Goal: Task Accomplishment & Management: Complete application form

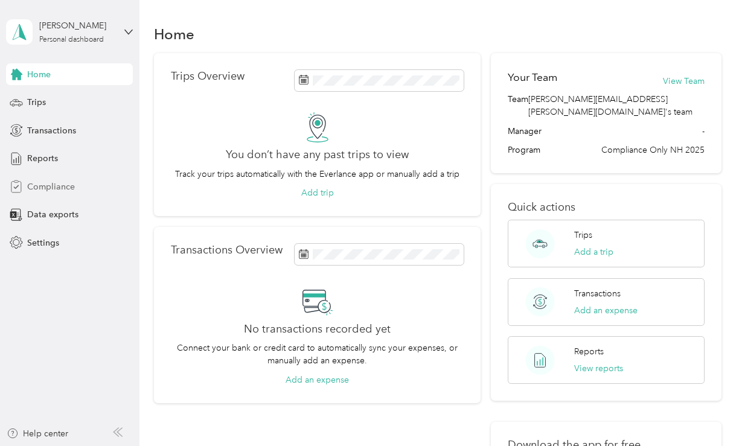
click at [57, 189] on span "Compliance" at bounding box center [51, 186] width 48 height 13
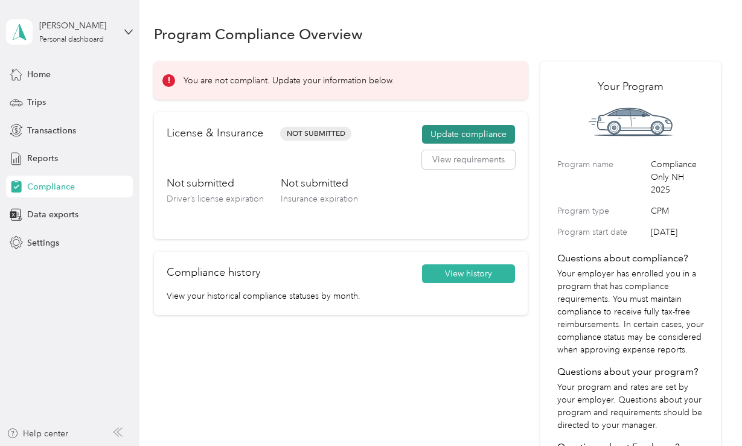
click at [489, 136] on button "Update compliance" at bounding box center [468, 134] width 93 height 19
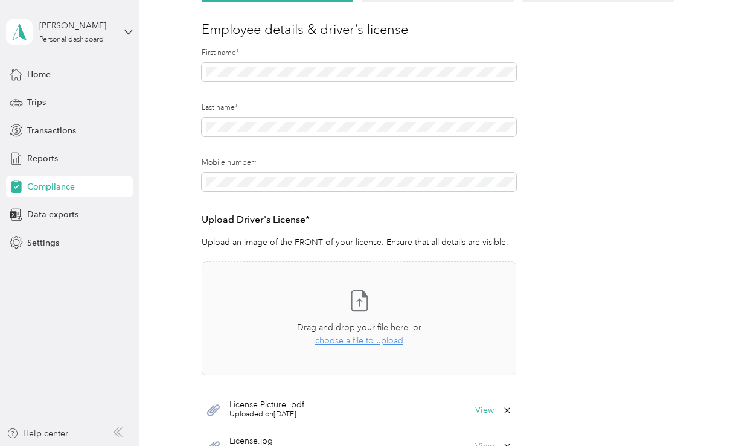
scroll to position [148, 0]
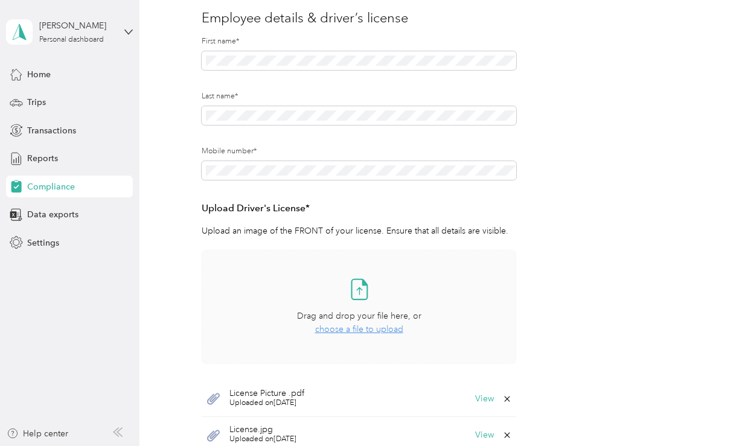
click at [324, 325] on span "choose a file to upload" at bounding box center [359, 329] width 88 height 10
click at [370, 328] on span "choose a file to upload" at bounding box center [359, 329] width 88 height 10
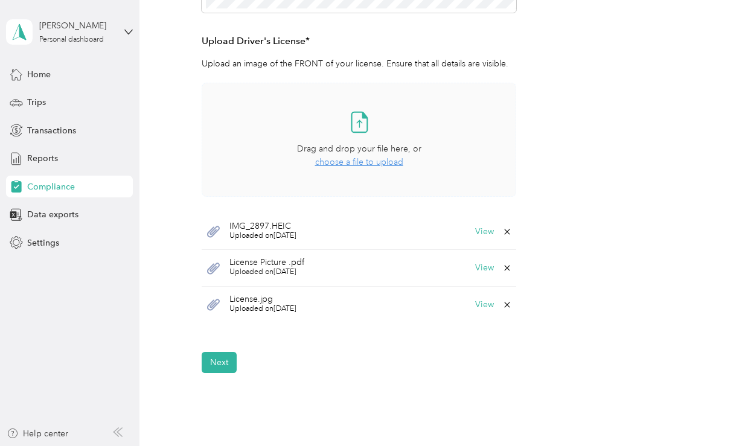
scroll to position [317, 0]
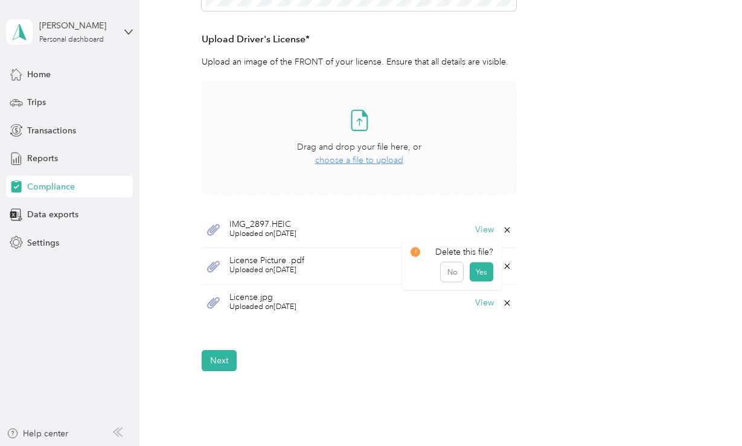
click at [510, 269] on icon at bounding box center [507, 266] width 10 height 10
click at [456, 277] on button "No" at bounding box center [451, 274] width 22 height 19
click at [510, 265] on icon at bounding box center [506, 266] width 5 height 5
click at [477, 274] on button "Yes" at bounding box center [481, 274] width 24 height 19
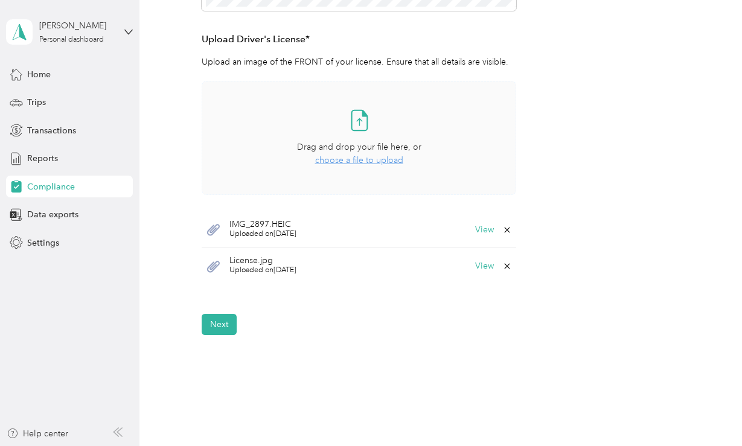
click at [510, 265] on icon at bounding box center [507, 266] width 10 height 10
click at [478, 279] on button "Yes" at bounding box center [481, 274] width 24 height 19
click at [211, 294] on button "Next" at bounding box center [219, 287] width 35 height 21
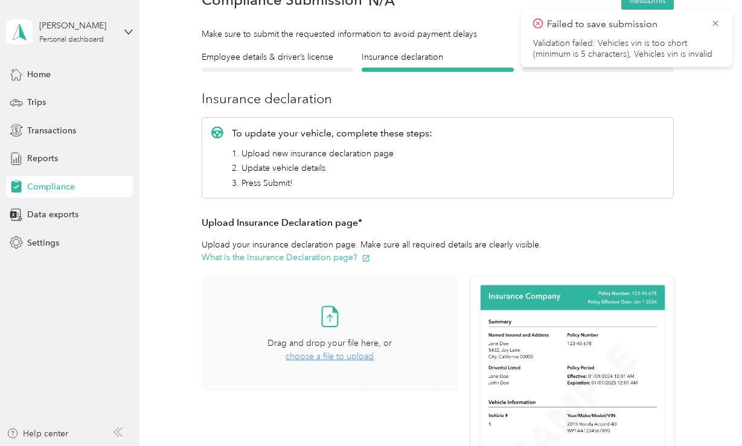
scroll to position [79, 0]
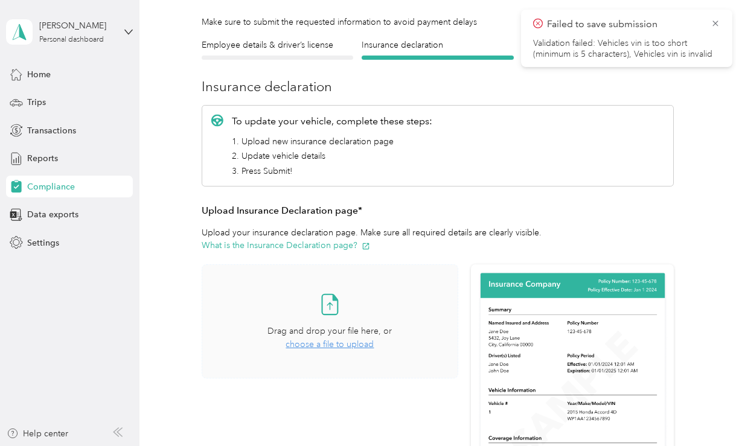
click at [350, 349] on div "Drag and drop your file here, or choose a file to upload" at bounding box center [329, 338] width 124 height 27
click at [715, 19] on icon at bounding box center [715, 23] width 10 height 11
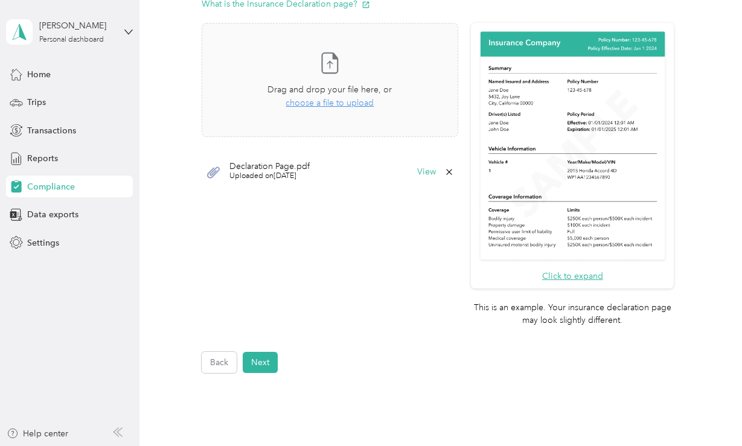
scroll to position [322, 0]
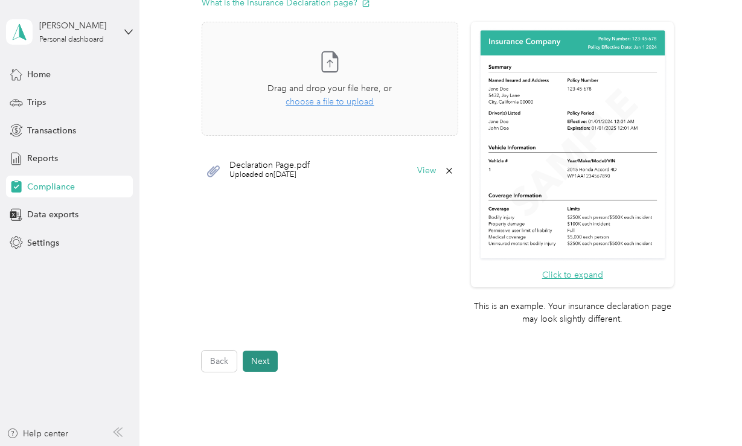
click at [260, 360] on button "Next" at bounding box center [260, 361] width 35 height 21
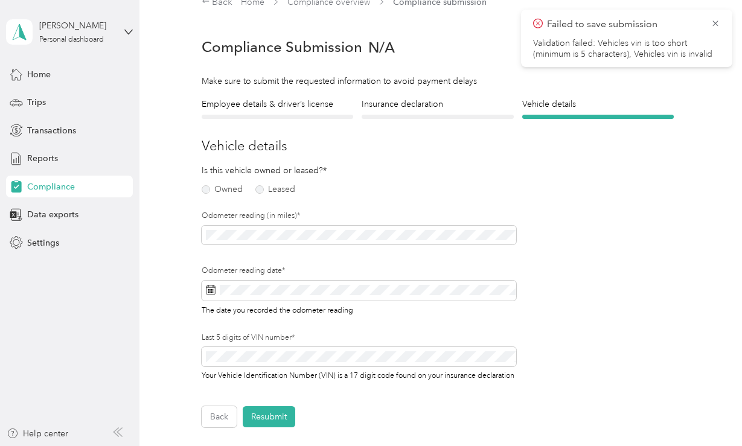
scroll to position [14, 0]
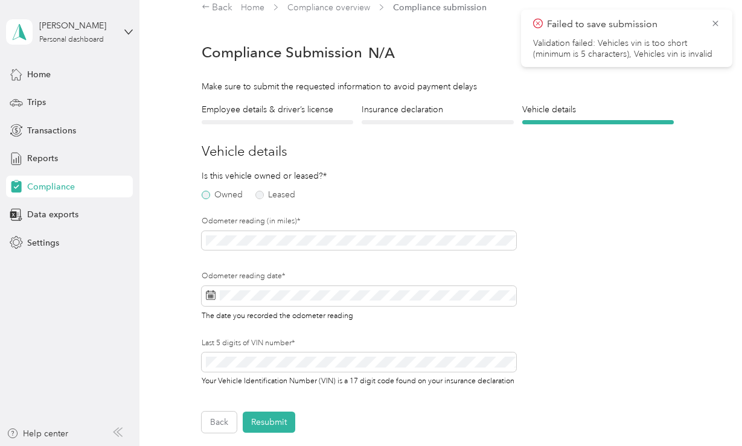
click at [208, 195] on label "Owned" at bounding box center [222, 195] width 41 height 8
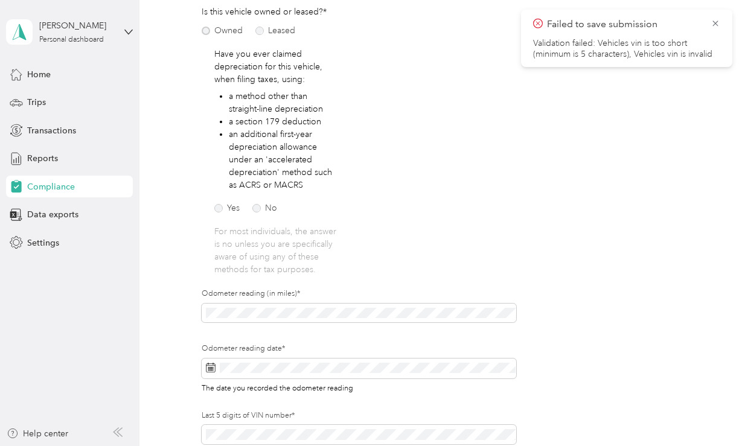
scroll to position [180, 0]
click at [256, 205] on label "No" at bounding box center [264, 207] width 25 height 8
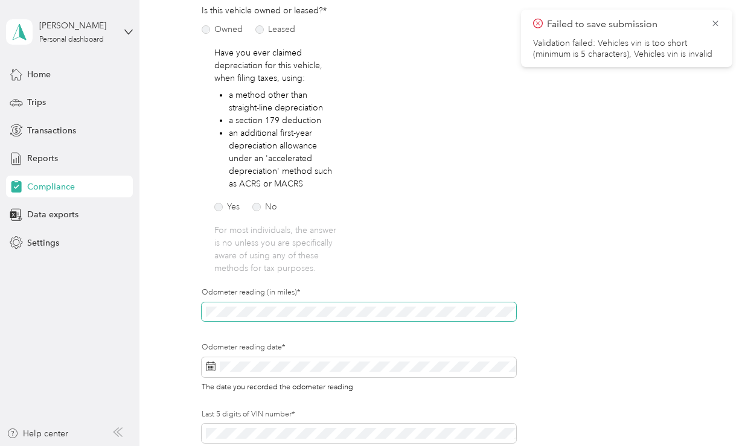
click at [281, 305] on span at bounding box center [359, 311] width 315 height 19
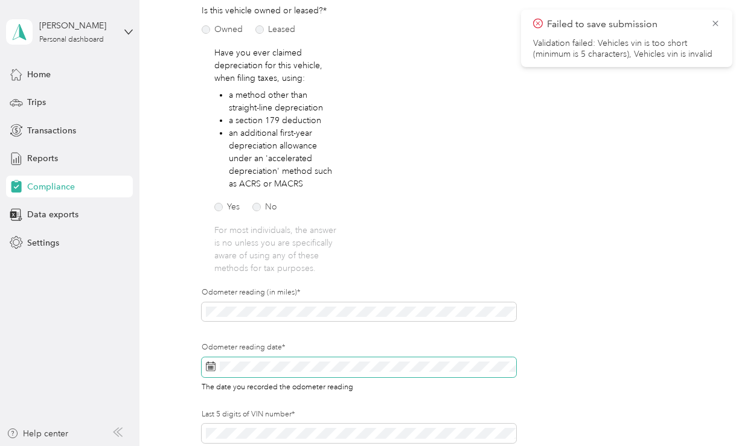
click at [318, 373] on span at bounding box center [359, 367] width 315 height 21
click at [235, 373] on span at bounding box center [359, 367] width 315 height 21
click at [209, 366] on rect at bounding box center [208, 366] width 1 height 1
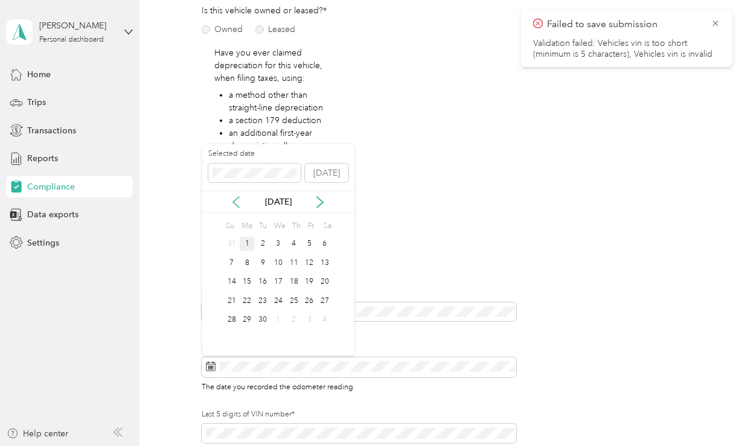
click at [236, 205] on icon at bounding box center [236, 202] width 12 height 12
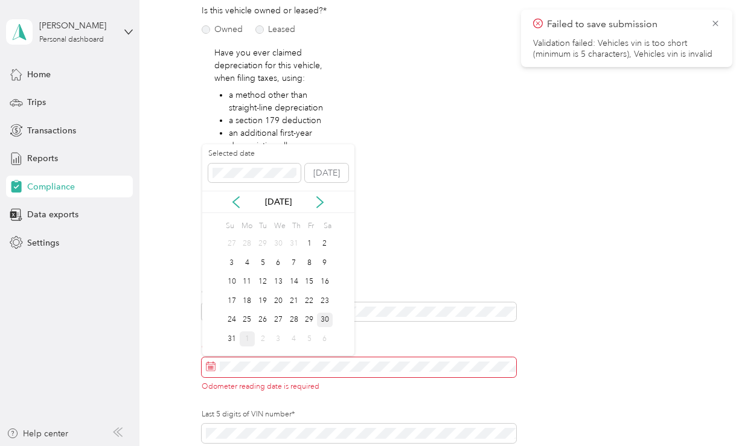
click at [326, 321] on div "30" at bounding box center [325, 320] width 16 height 15
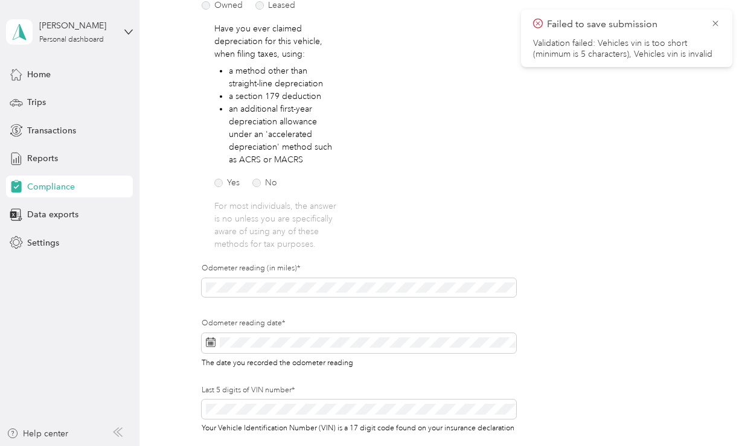
scroll to position [208, 0]
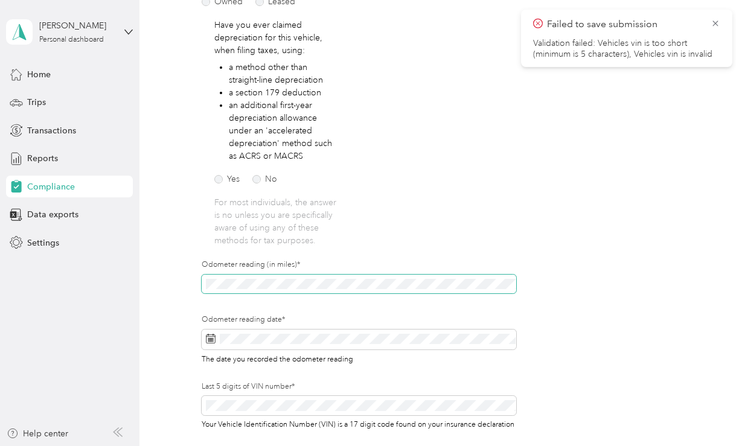
click at [254, 278] on span at bounding box center [359, 284] width 315 height 19
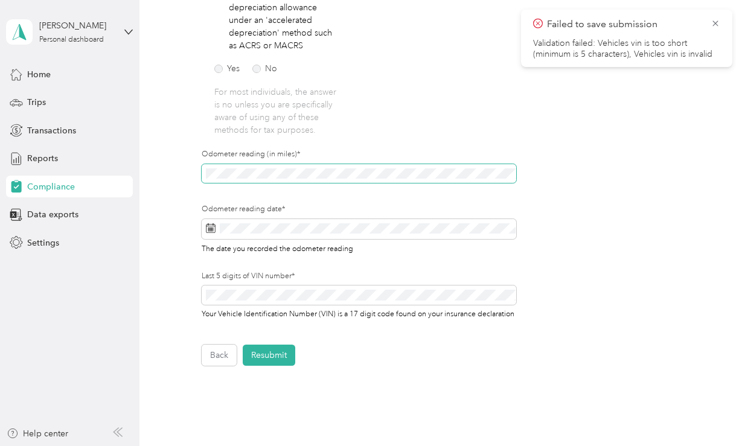
scroll to position [413, 0]
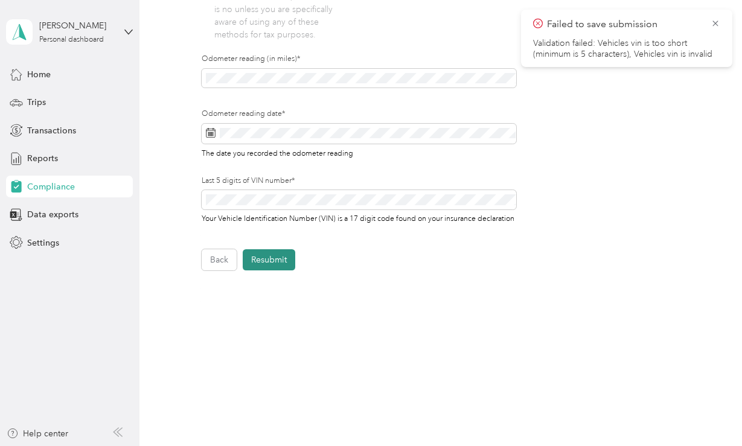
click at [267, 256] on button "Resubmit" at bounding box center [269, 259] width 52 height 21
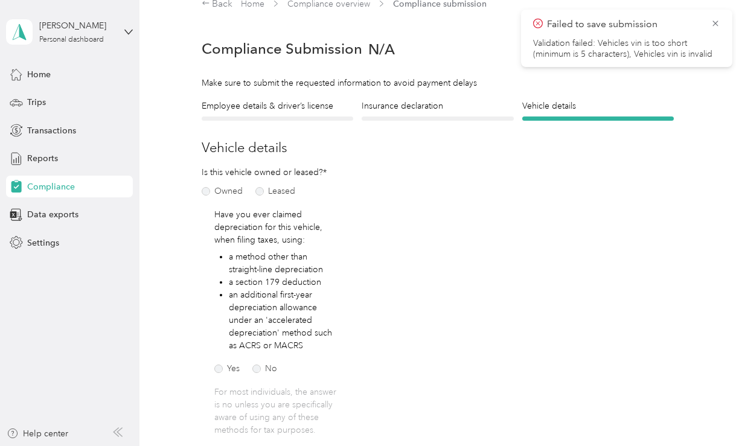
scroll to position [14, 0]
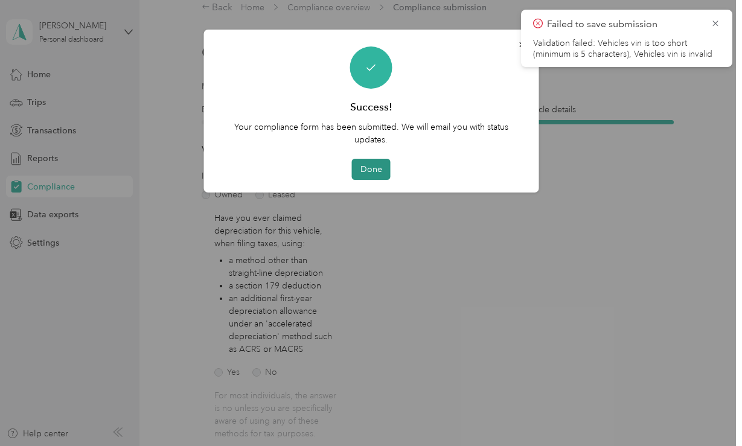
click at [366, 165] on button "Done" at bounding box center [371, 169] width 39 height 21
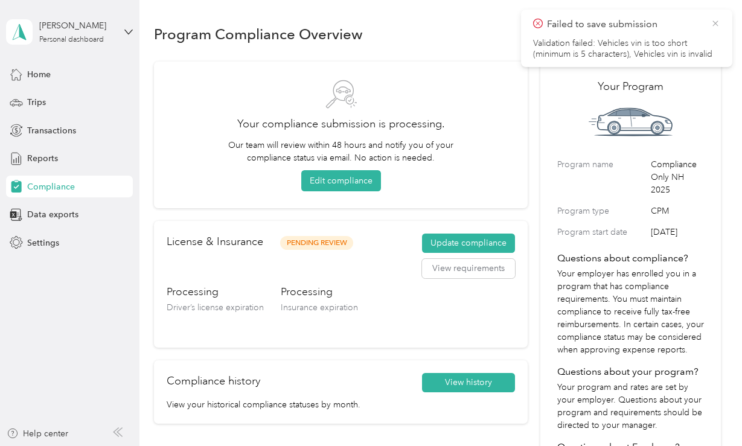
click at [712, 21] on icon at bounding box center [714, 23] width 5 height 5
